Goal: Check status

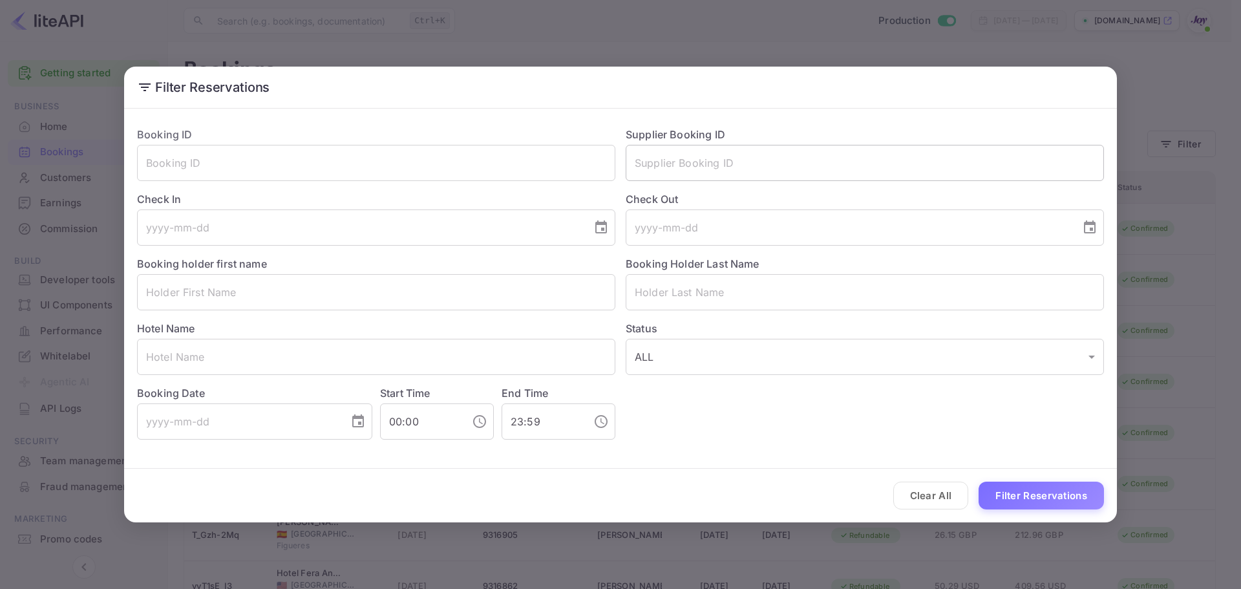
click at [672, 158] on input "text" at bounding box center [865, 163] width 478 height 36
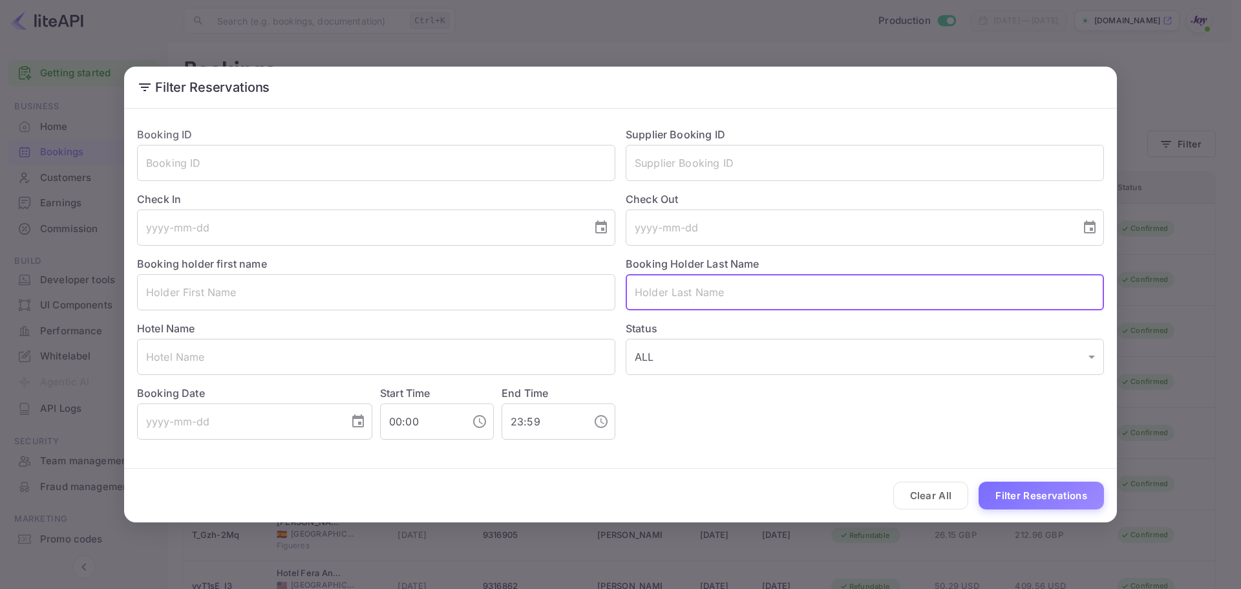
click at [664, 296] on input "text" at bounding box center [865, 292] width 478 height 36
paste input "[PERSON_NAME]"
drag, startPoint x: 662, startPoint y: 291, endPoint x: 592, endPoint y: 291, distance: 69.8
click at [592, 291] on div "Booking ID ​ Supplier Booking ID ​ Check In ​ Check Out ​ Booking holder first …" at bounding box center [615, 277] width 977 height 323
click at [724, 290] on input "[PERSON_NAME]" at bounding box center [865, 292] width 478 height 36
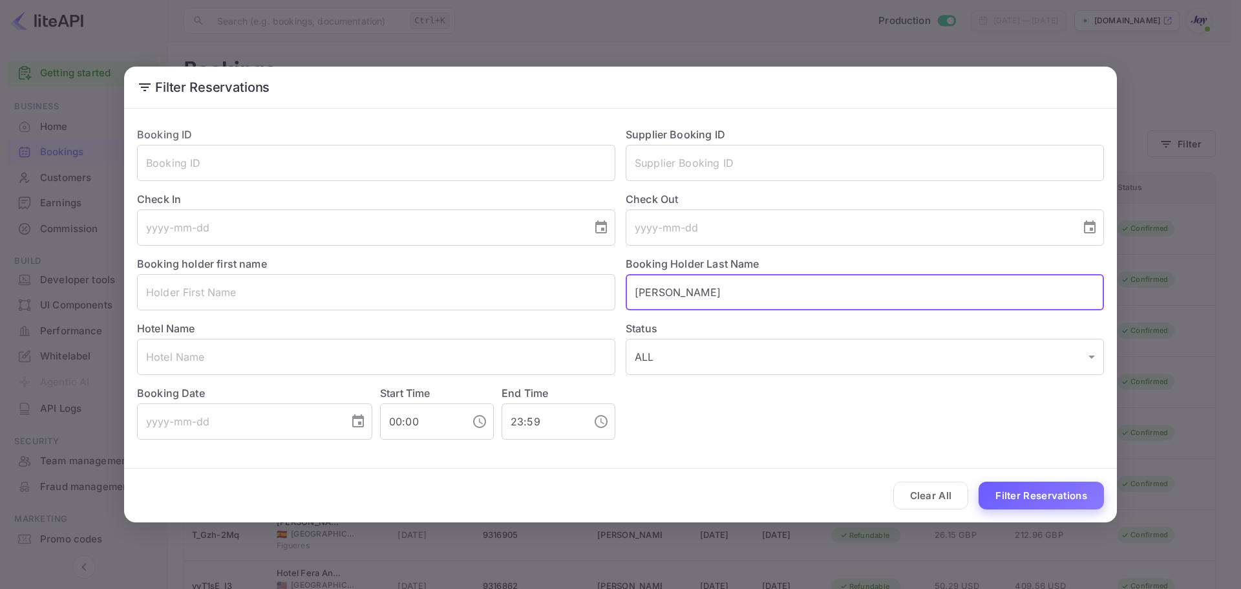
type input "[PERSON_NAME]"
drag, startPoint x: 1046, startPoint y: 496, endPoint x: 1037, endPoint y: 487, distance: 13.3
click at [1046, 496] on button "Filter Reservations" at bounding box center [1040, 495] width 125 height 28
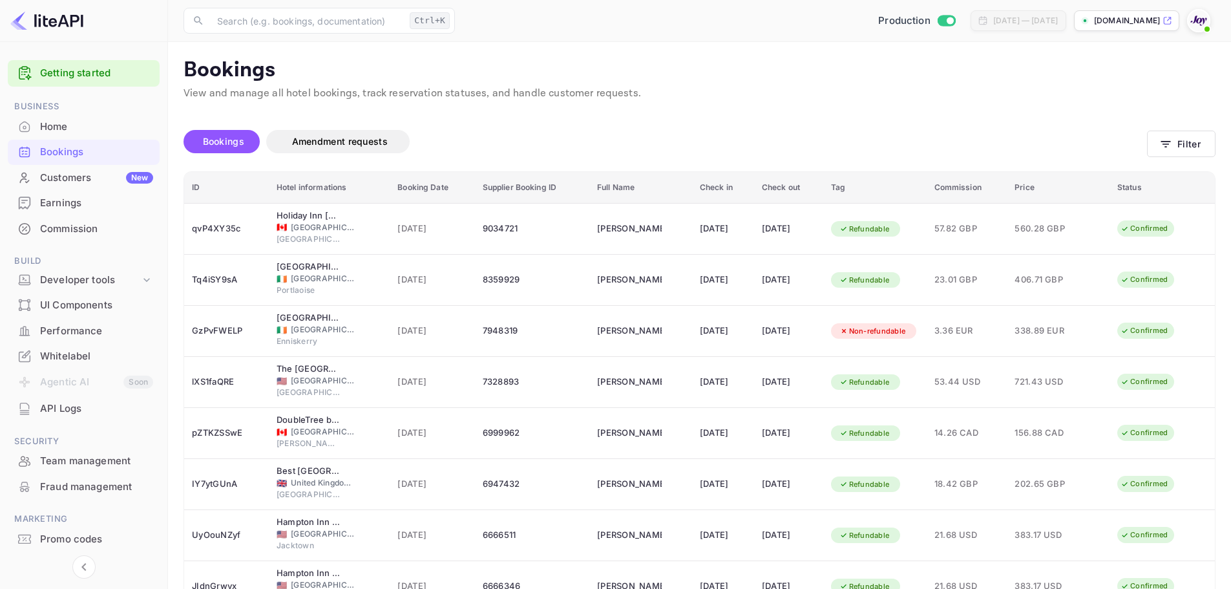
click at [960, 125] on div "Bookings Amendment requests" at bounding box center [665, 144] width 963 height 54
click at [1181, 147] on button "Filter" at bounding box center [1181, 144] width 68 height 26
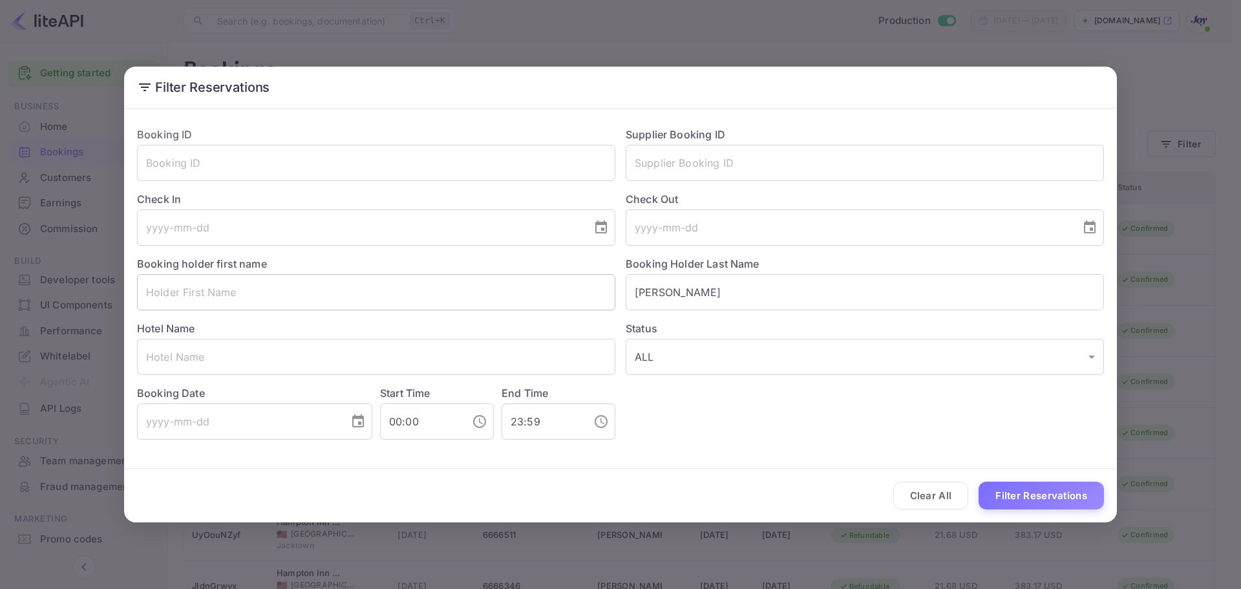
click at [267, 295] on input "text" at bounding box center [376, 292] width 478 height 36
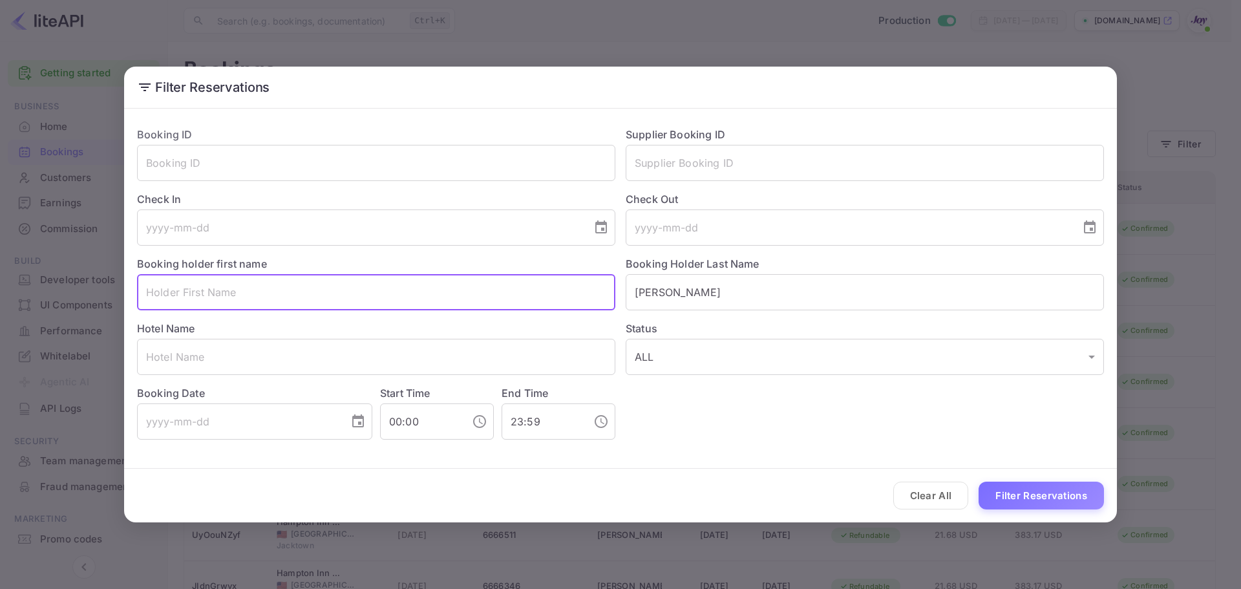
paste input "[PERSON_NAME]"
type input "[PERSON_NAME]"
click at [1032, 492] on button "Filter Reservations" at bounding box center [1040, 495] width 125 height 28
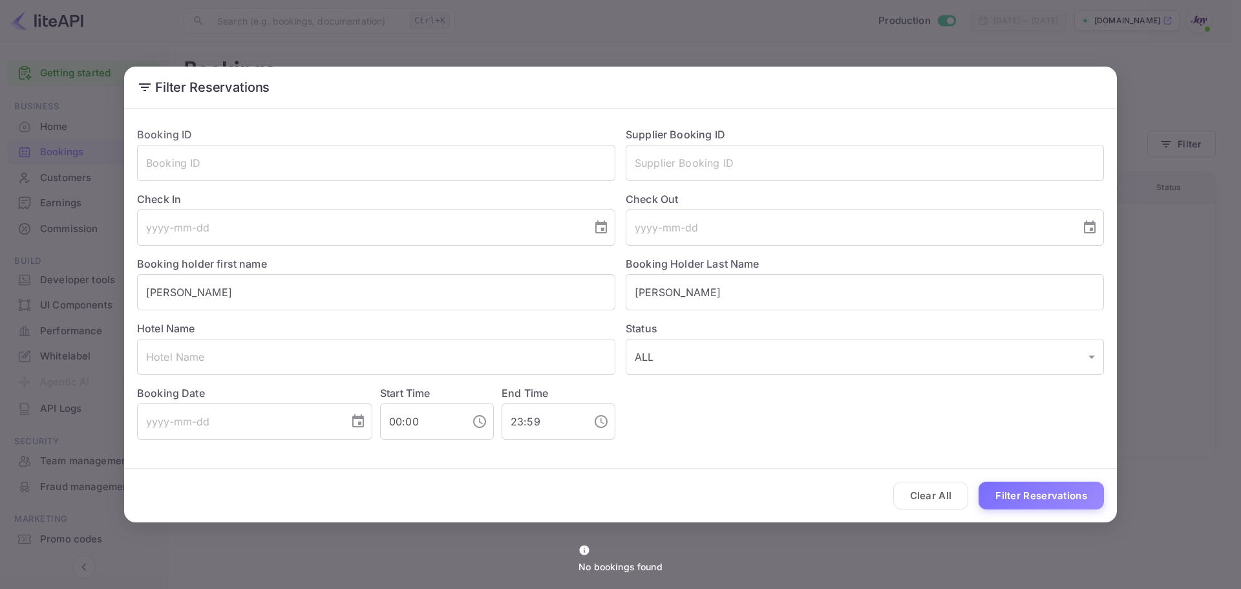
click at [509, 45] on div "Filter Reservations Booking ID ​ Supplier Booking ID ​ Check In ​ Check Out ​ B…" at bounding box center [620, 294] width 1241 height 589
